Goal: Transaction & Acquisition: Book appointment/travel/reservation

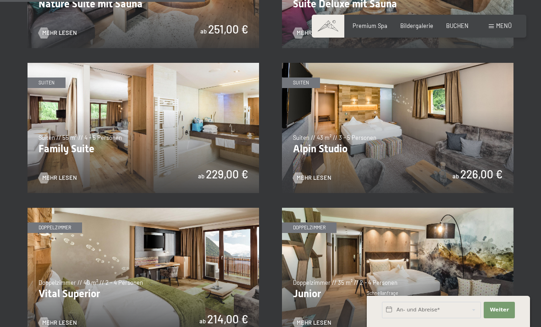
scroll to position [860, 0]
click at [59, 169] on img at bounding box center [144, 128] width 232 height 130
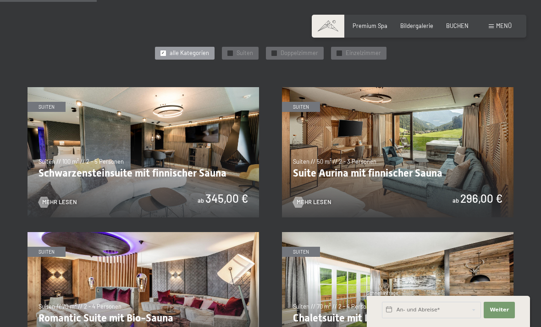
scroll to position [401, 0]
click at [488, 172] on img at bounding box center [398, 153] width 232 height 130
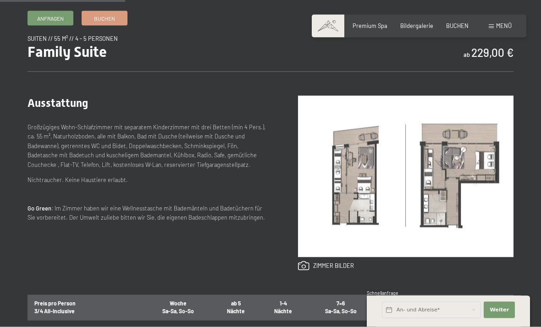
scroll to position [311, 0]
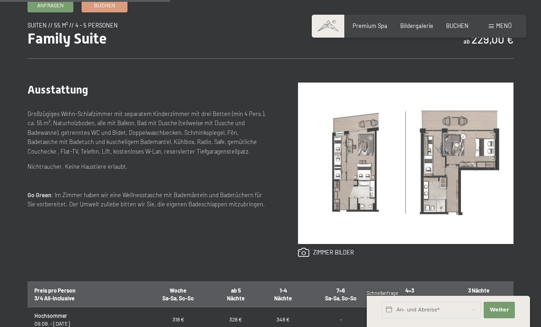
click at [371, 197] on img at bounding box center [406, 163] width 216 height 161
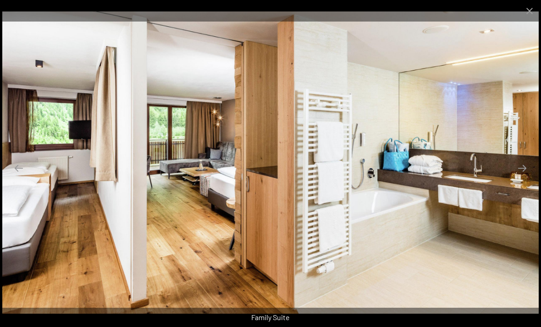
click at [537, 17] on button "Close gallery" at bounding box center [529, 11] width 23 height 22
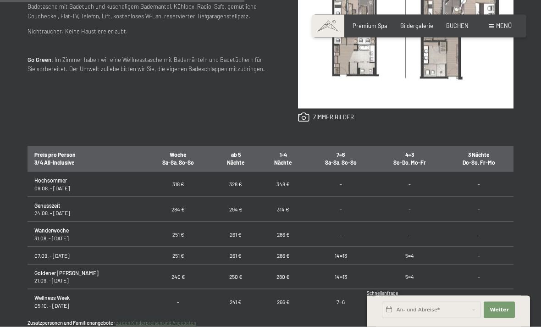
scroll to position [447, 0]
click at [30, 327] on div "Anfragen Buchen Suiten // 55 m² // 4 - 5 Personen Family Suite ab 229,00 € Auss…" at bounding box center [270, 117] width 541 height 511
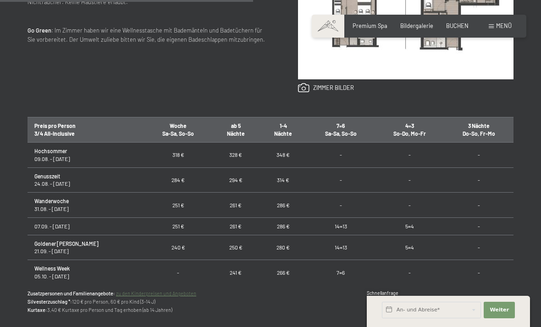
scroll to position [477, 0]
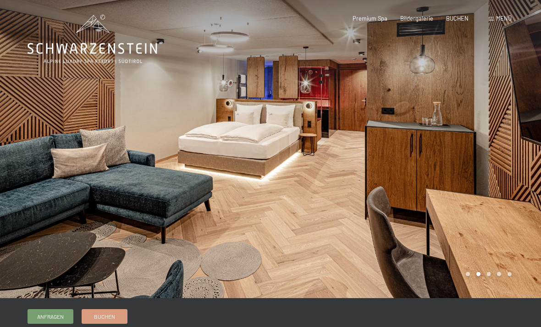
click at [59, 192] on div at bounding box center [135, 149] width 271 height 298
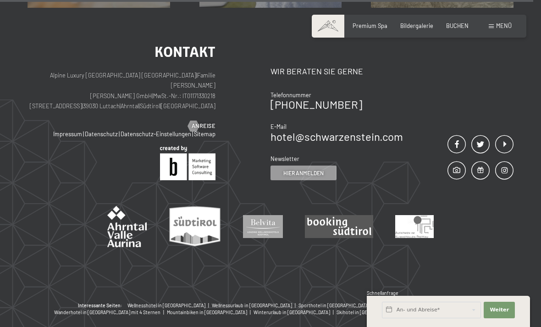
scroll to position [1030, 0]
